Goal: Transaction & Acquisition: Purchase product/service

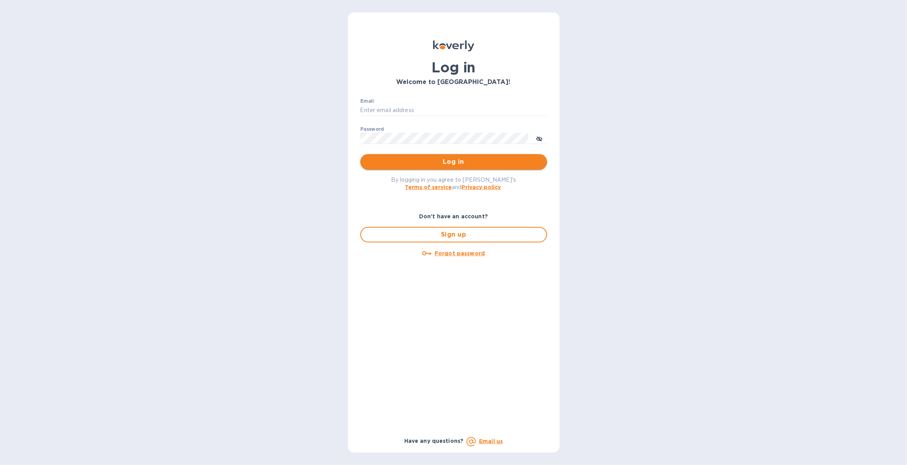
type input "justin.panasewicz@shipspry.com"
click at [409, 163] on span "Log in" at bounding box center [454, 161] width 174 height 9
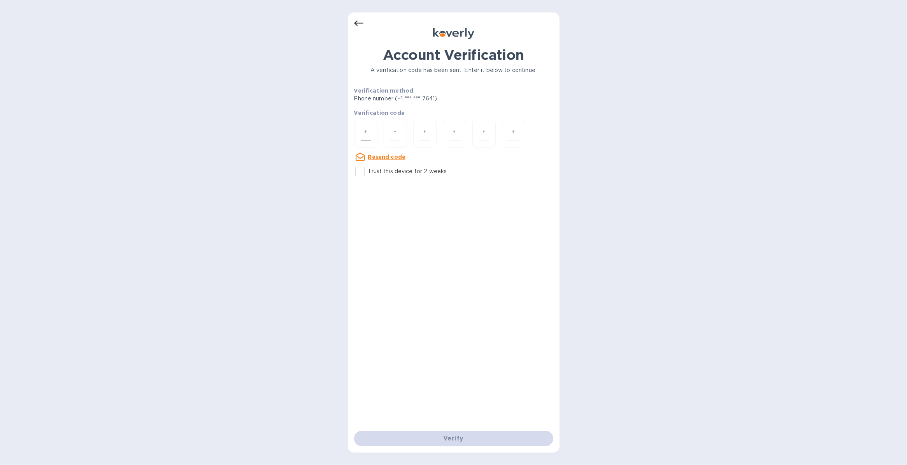
click at [366, 134] on input "number" at bounding box center [366, 133] width 10 height 14
type input "1"
type input "5"
type input "8"
type input "3"
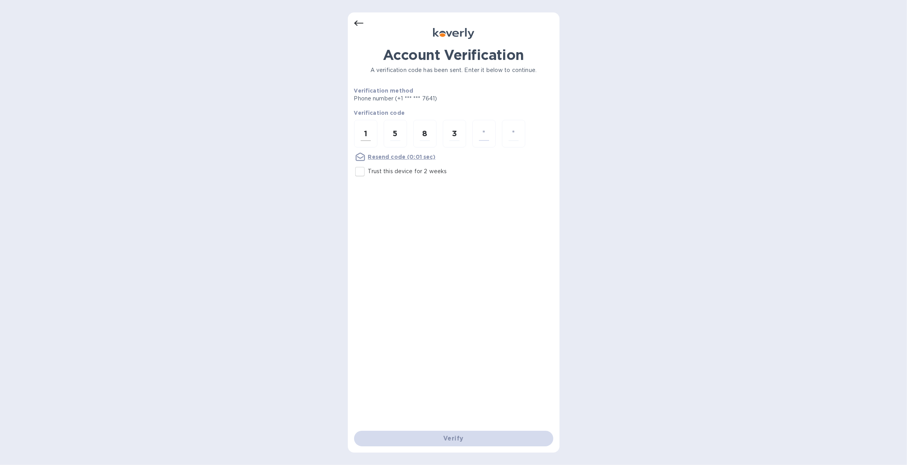
type input "4"
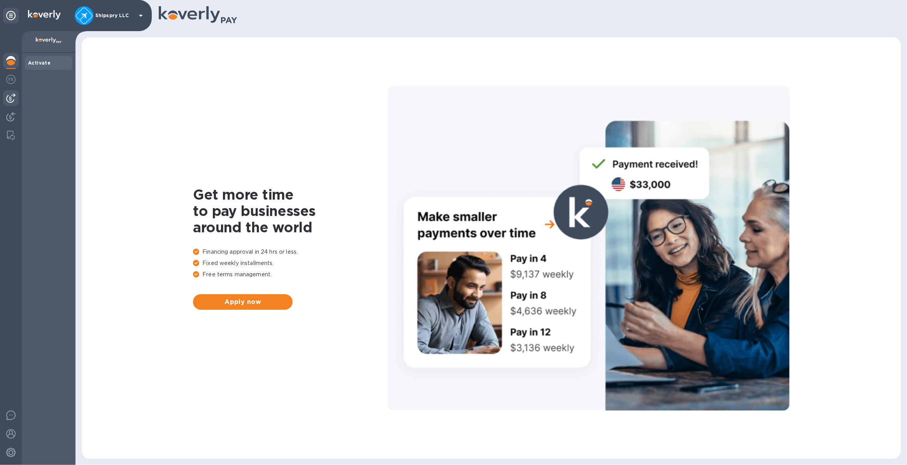
click at [11, 95] on img at bounding box center [10, 97] width 9 height 9
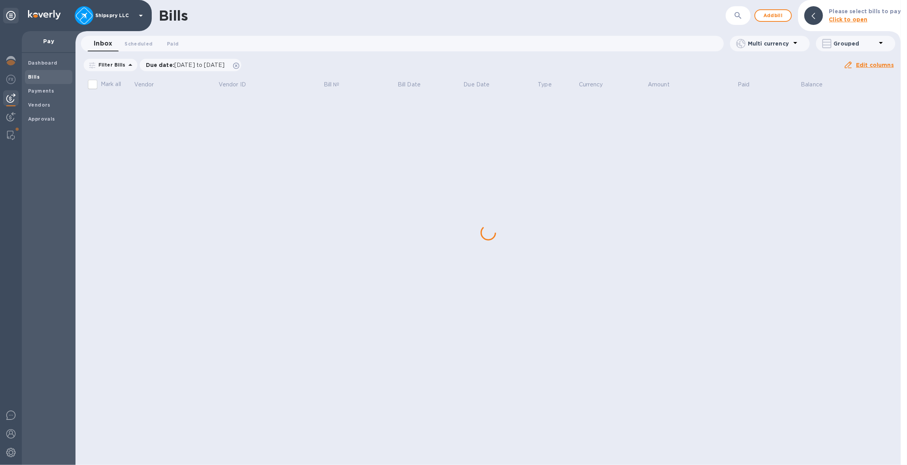
click at [869, 113] on div "Bills ​ Add bill Please select bills to pay Click to open Inbox 0 Scheduled 0 P…" at bounding box center [489, 232] width 826 height 465
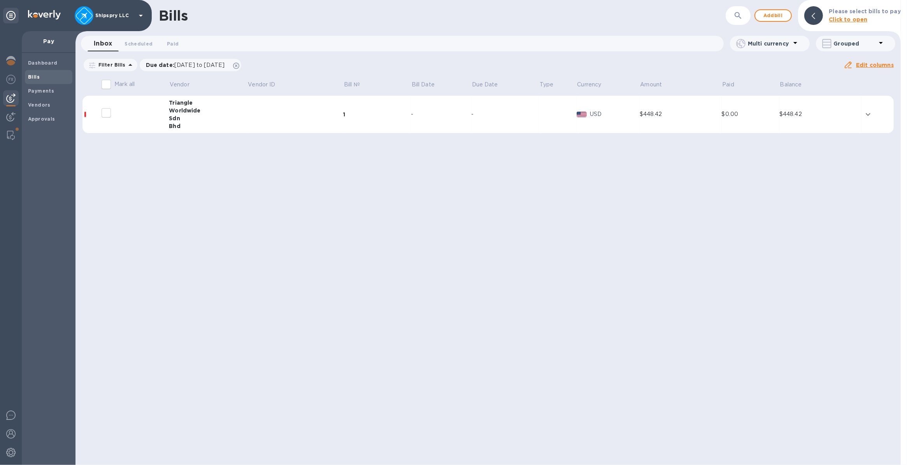
click at [873, 112] on icon "expand row" at bounding box center [868, 114] width 9 height 9
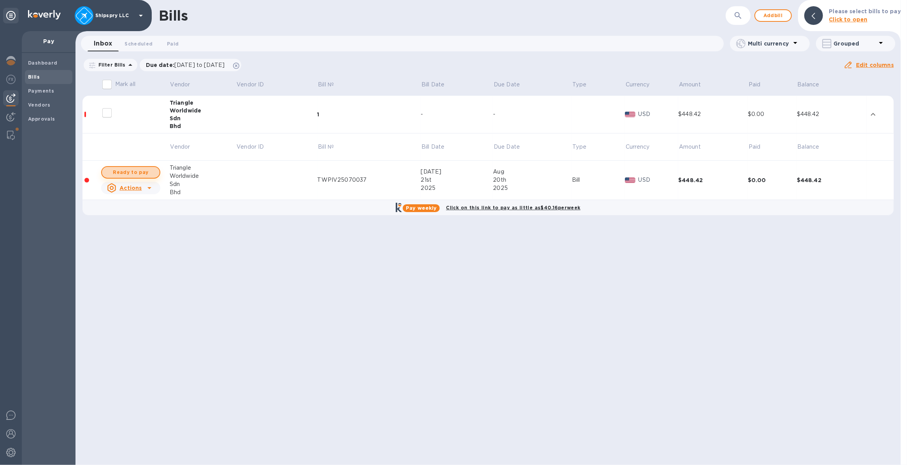
click at [126, 176] on span "Ready to pay" at bounding box center [130, 172] width 45 height 9
checkbox input "true"
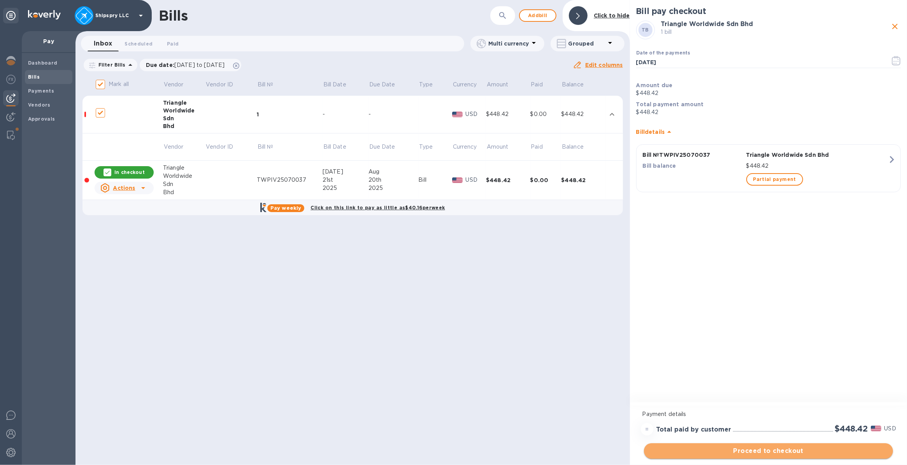
click at [751, 451] on span "Proceed to checkout" at bounding box center [768, 450] width 237 height 9
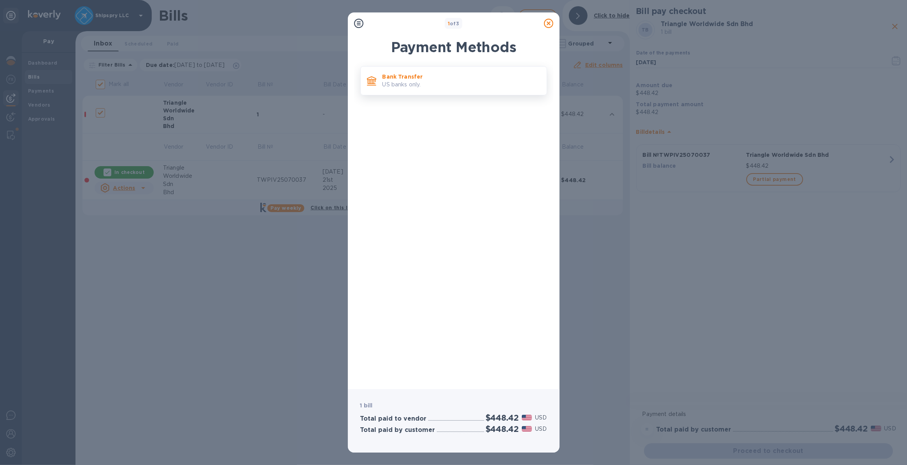
click at [431, 83] on p "US banks only." at bounding box center [462, 85] width 158 height 8
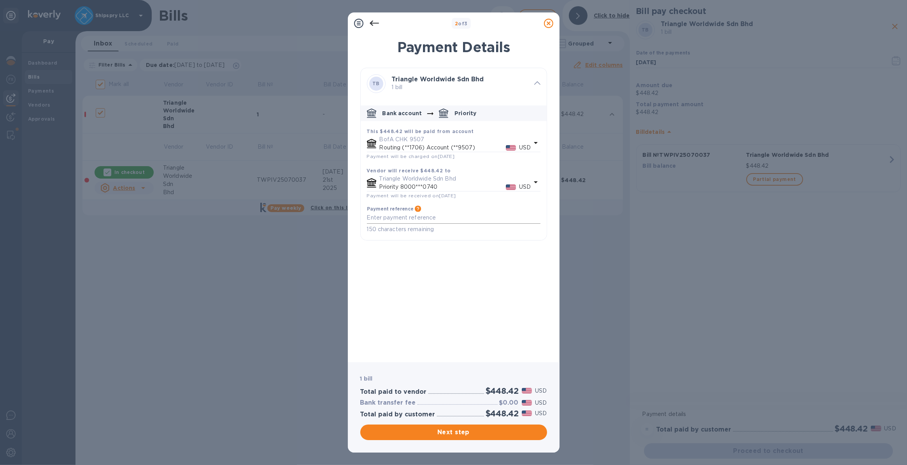
click at [401, 217] on textarea "default-method" at bounding box center [454, 217] width 174 height 7
type textarea "shipspry llc [GEOGRAPHIC_DATA]"
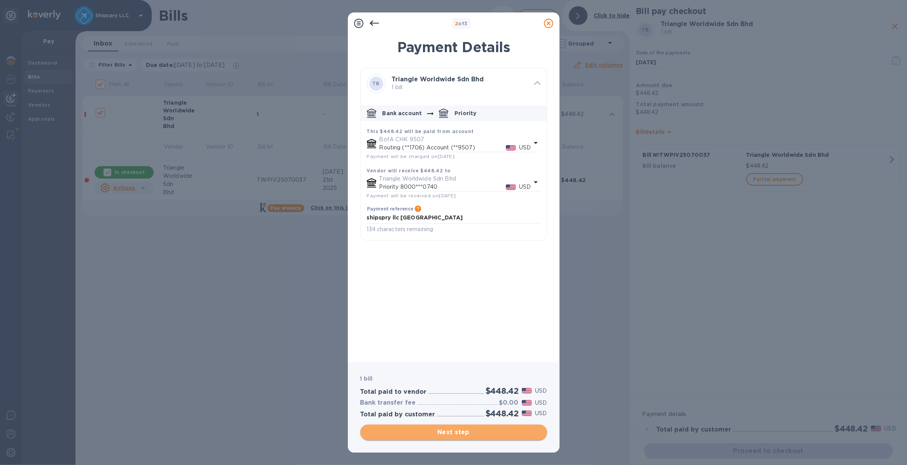
click at [464, 430] on span "Next step" at bounding box center [454, 432] width 174 height 9
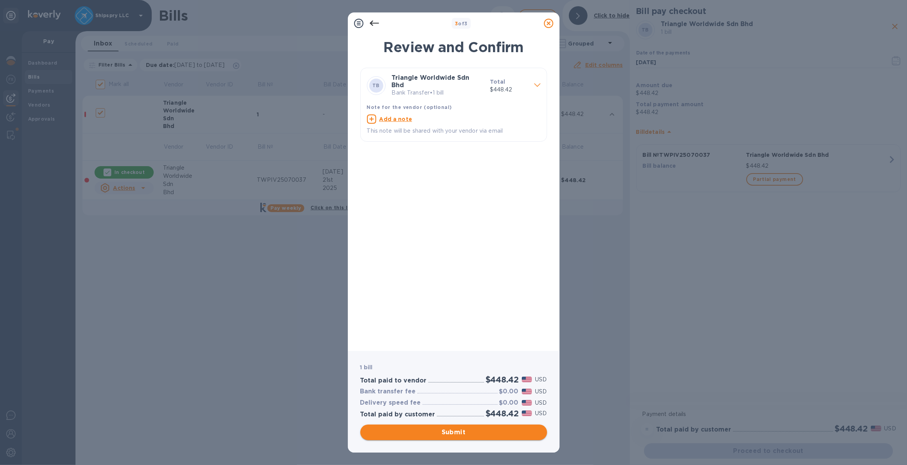
click at [429, 433] on span "Submit" at bounding box center [454, 432] width 174 height 9
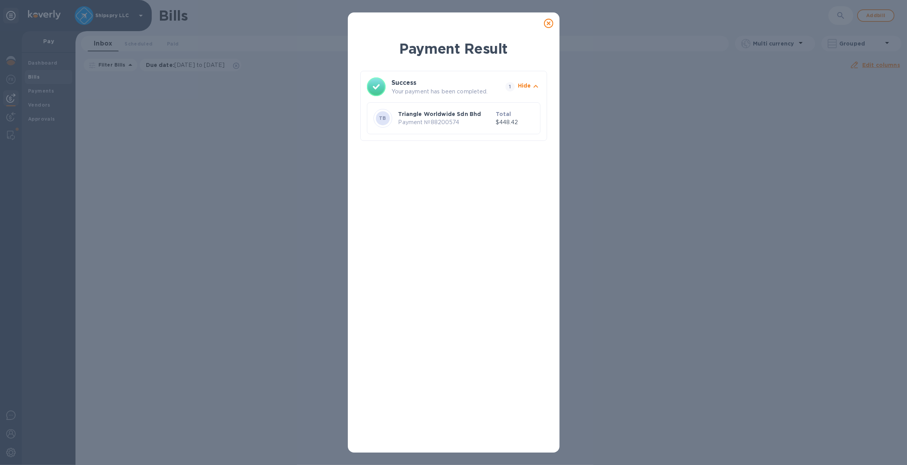
click at [548, 22] on icon at bounding box center [548, 23] width 9 height 9
